Goal: Navigation & Orientation: Find specific page/section

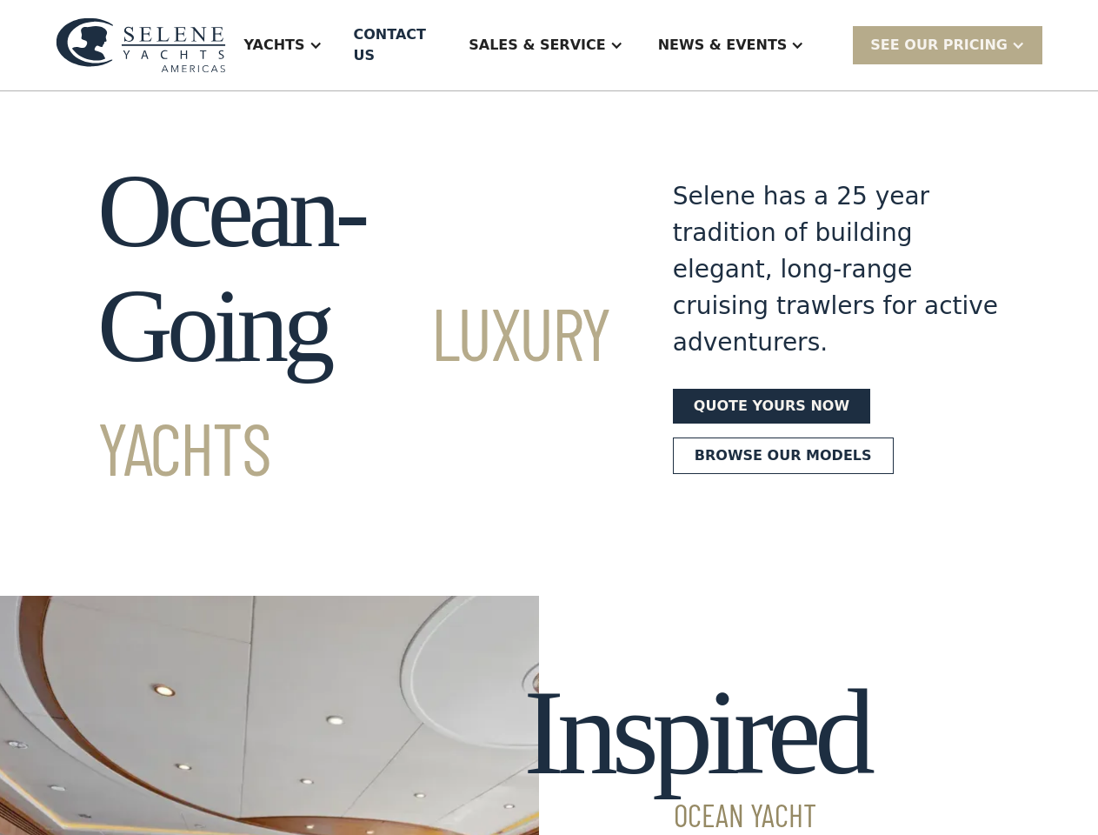
click at [304, 35] on div "Yachts" at bounding box center [274, 45] width 61 height 21
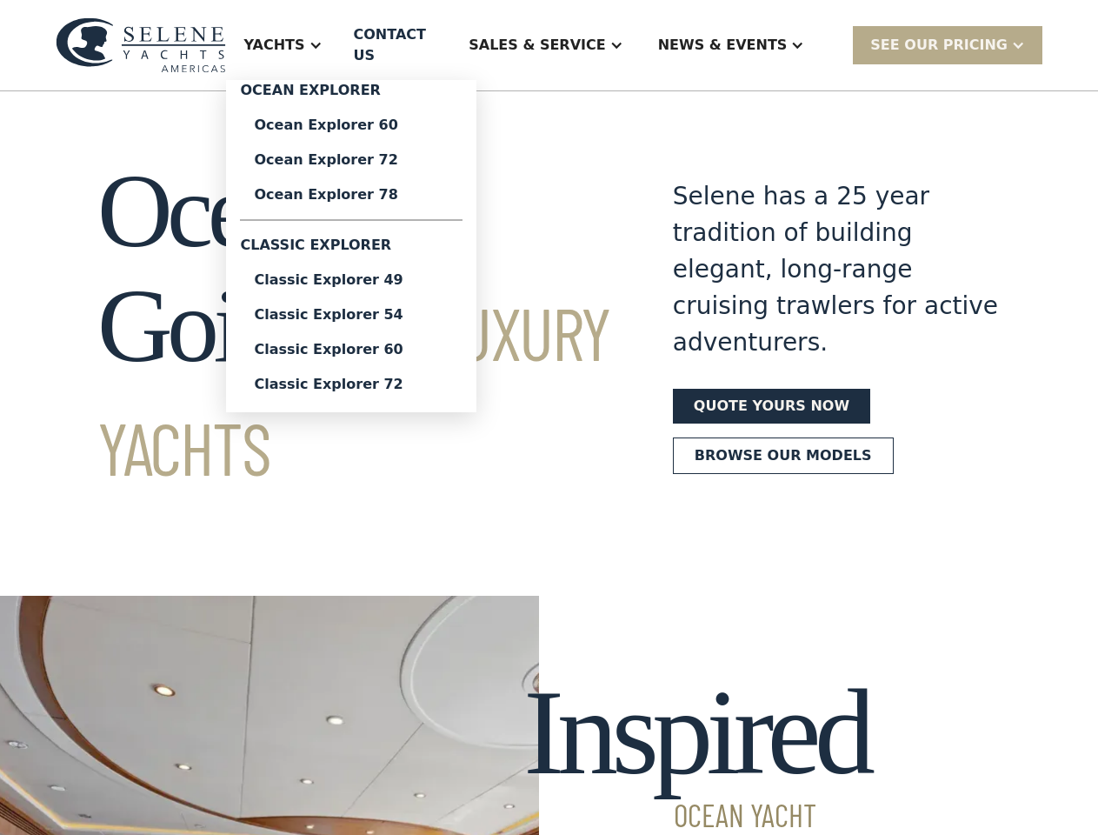
click at [549, 56] on div "Sales & Service" at bounding box center [537, 45] width 137 height 21
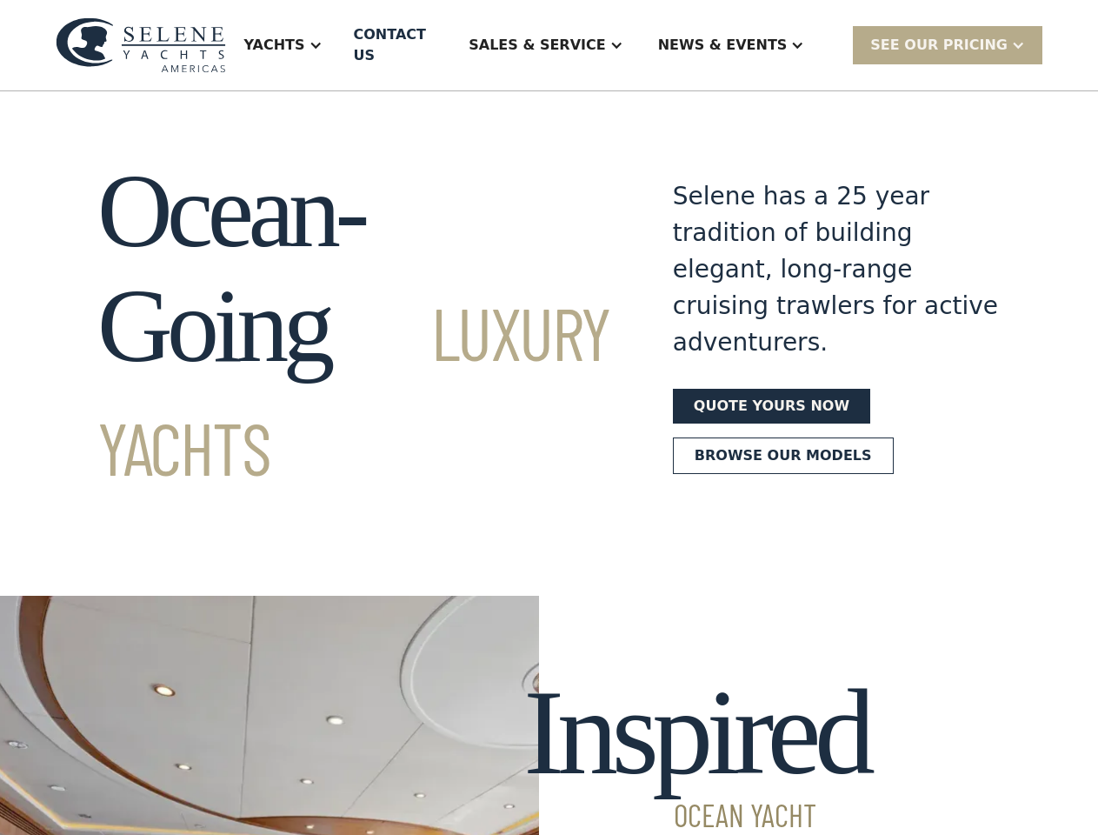
click at [658, 56] on div "News & EVENTS" at bounding box center [723, 45] width 130 height 21
click at [871, 56] on div "SEE Our Pricing" at bounding box center [939, 45] width 137 height 21
click at [0, 0] on nav "Yachts Ocean Explorer 78 Ocean Explorer 72 Ocean Explorer 60 Classic Explorer 7…" at bounding box center [0, 0] width 0 height 0
click at [0, 0] on div "Yachts" at bounding box center [0, 0] width 0 height 0
click at [0, 0] on div "Sales & Service" at bounding box center [0, 0] width 0 height 0
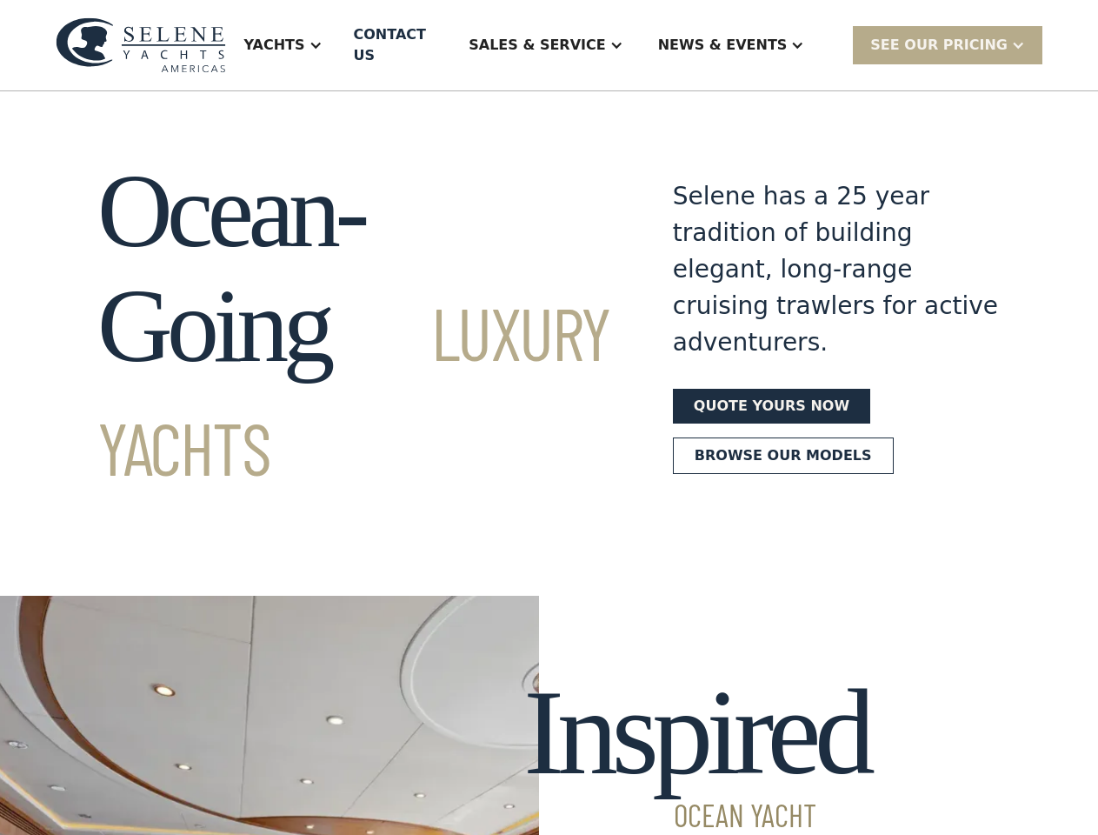
click at [0, 0] on div "News & EVENTS" at bounding box center [0, 0] width 0 height 0
click at [0, 0] on div "SEE Our Pricing" at bounding box center [0, 0] width 0 height 0
